Goal: Check status: Check status

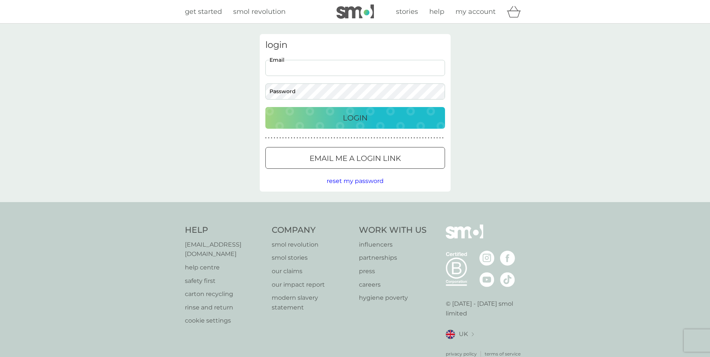
click at [368, 66] on input "Email" at bounding box center [355, 68] width 180 height 16
type input "[PERSON_NAME][EMAIL_ADDRESS][DOMAIN_NAME]"
click at [369, 117] on div "Login" at bounding box center [355, 118] width 165 height 12
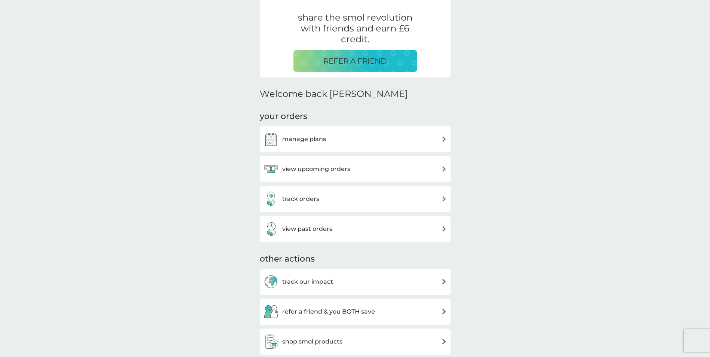
scroll to position [159, 0]
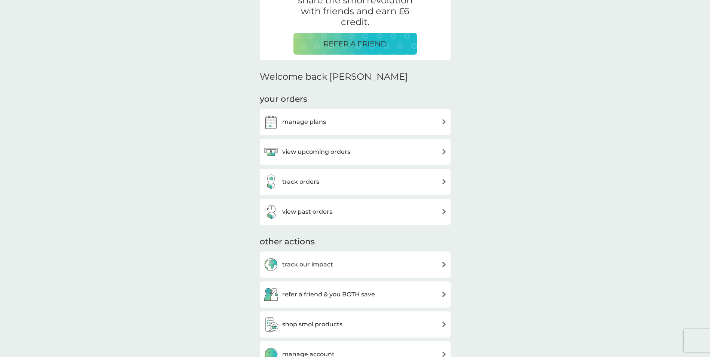
click at [319, 183] on div "track orders" at bounding box center [355, 181] width 183 height 15
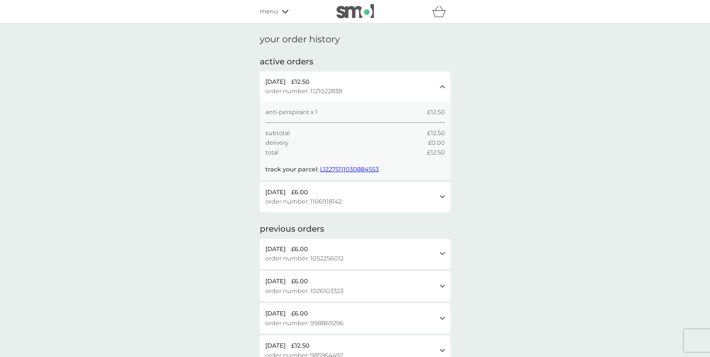
click at [339, 167] on span "L12275111030884553" at bounding box center [349, 169] width 59 height 7
